Goal: Navigation & Orientation: Find specific page/section

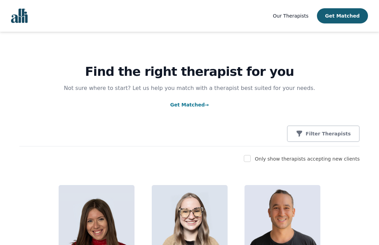
click at [167, 156] on div "Only show therapists accepting new clients" at bounding box center [189, 159] width 341 height 8
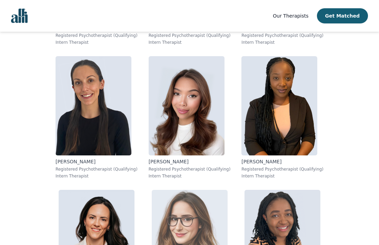
scroll to position [6824, 0]
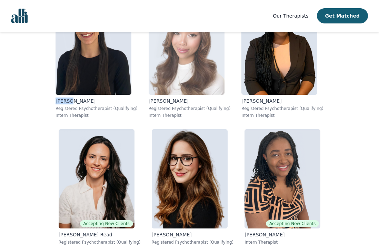
scroll to position [6892, 0]
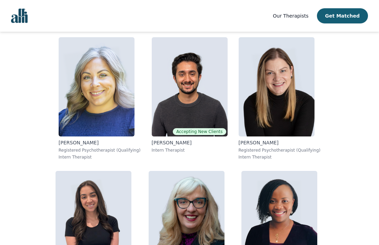
scroll to position [5509, 0]
